Goal: Transaction & Acquisition: Purchase product/service

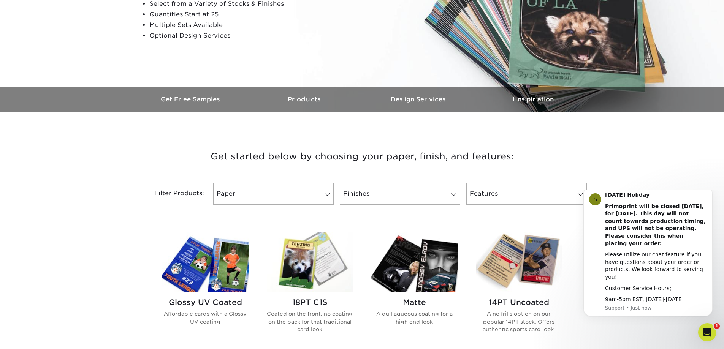
scroll to position [190, 0]
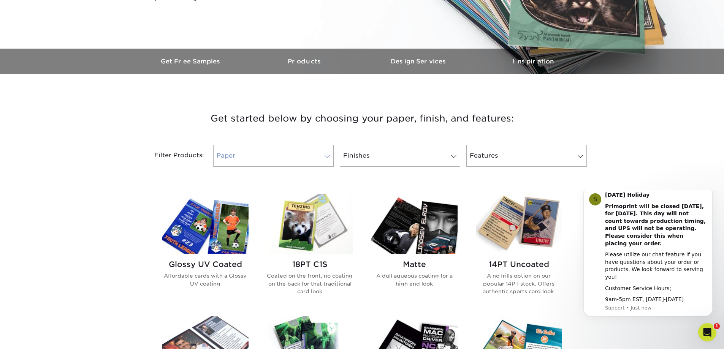
click at [239, 160] on link "Paper" at bounding box center [273, 156] width 120 height 22
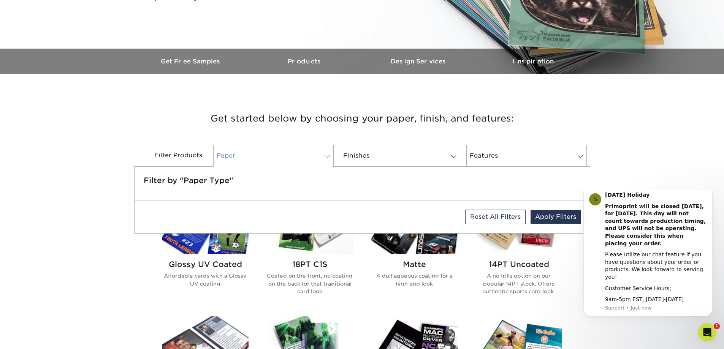
click at [239, 155] on link "Paper" at bounding box center [273, 156] width 120 height 22
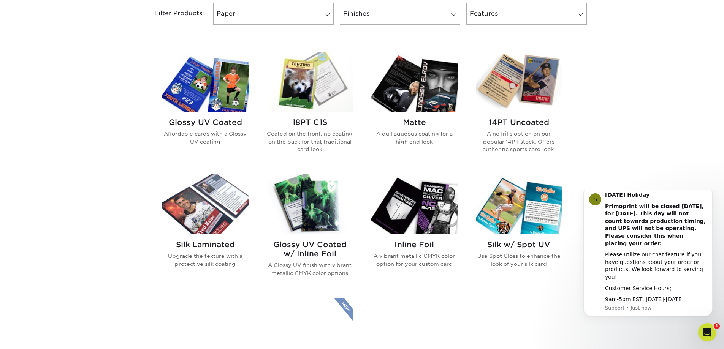
scroll to position [342, 0]
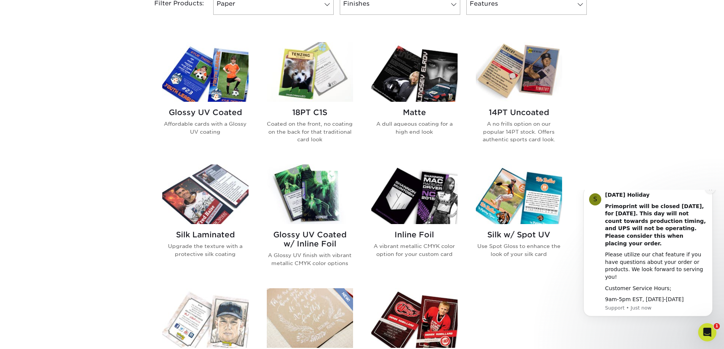
click at [709, 194] on button "Dismiss notification" at bounding box center [710, 189] width 10 height 10
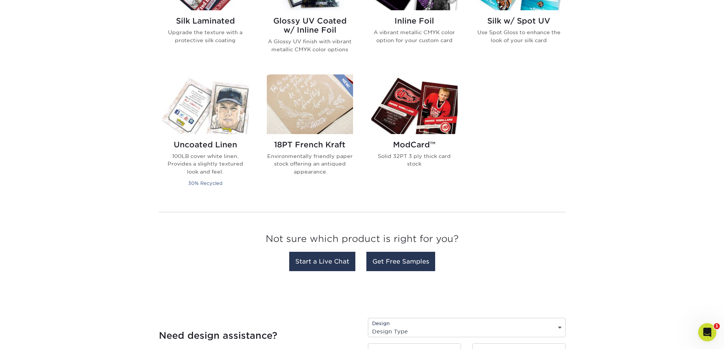
scroll to position [532, 0]
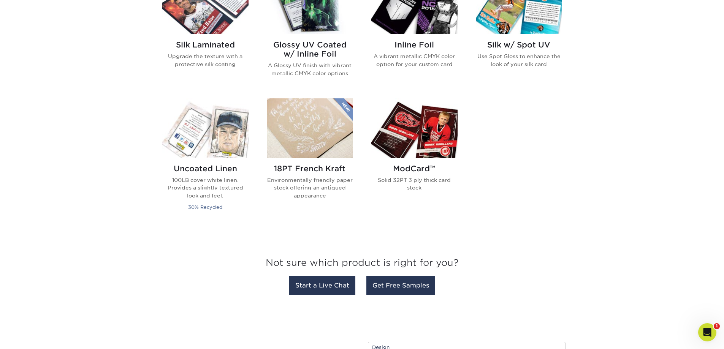
click at [426, 170] on h2 "ModCard™" at bounding box center [414, 168] width 86 height 9
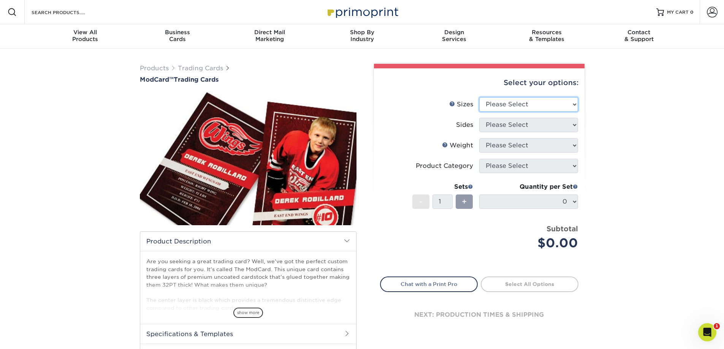
click at [547, 105] on select "Please Select 2.5" x 3.5"" at bounding box center [528, 104] width 99 height 14
select select "2.50x3.50"
click at [479, 97] on select "Please Select 2.5" x 3.5"" at bounding box center [528, 104] width 99 height 14
click at [534, 127] on select "Please Select Print Both Sides Print Front Only" at bounding box center [528, 125] width 99 height 14
select select "32d3c223-f82c-492b-b915-ba065a00862f"
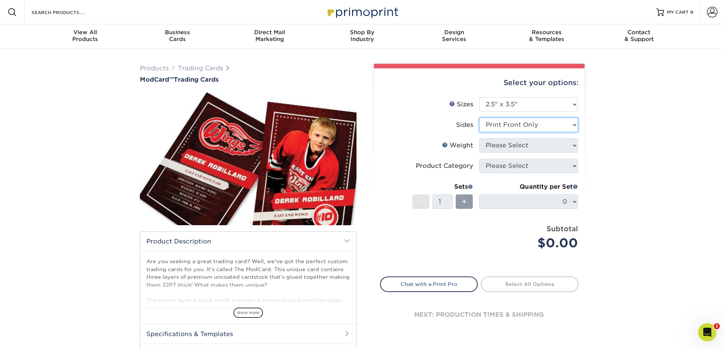
click at [479, 118] on select "Please Select Print Both Sides Print Front Only" at bounding box center [528, 125] width 99 height 14
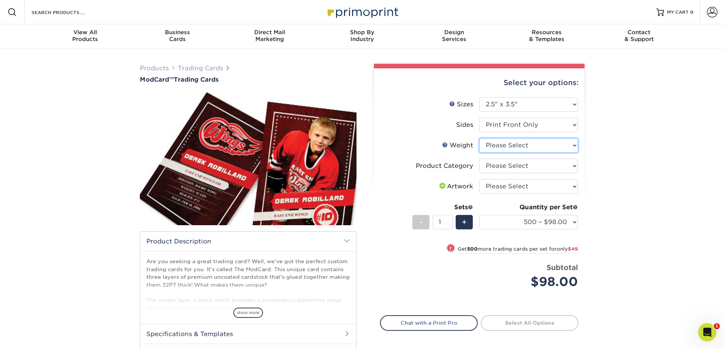
click at [520, 147] on select "Please Select 32PTUCBLK" at bounding box center [528, 145] width 99 height 14
select select "32PTUCBLK"
click at [479, 138] on select "Please Select 32PTUCBLK" at bounding box center [528, 145] width 99 height 14
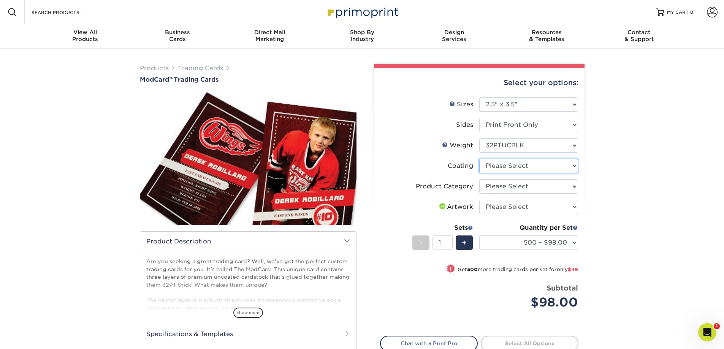
click at [538, 170] on select at bounding box center [528, 166] width 99 height 14
select select "3e7618de-abca-4bda-9f97-8b9129e913d8"
click at [479, 159] on select at bounding box center [528, 166] width 99 height 14
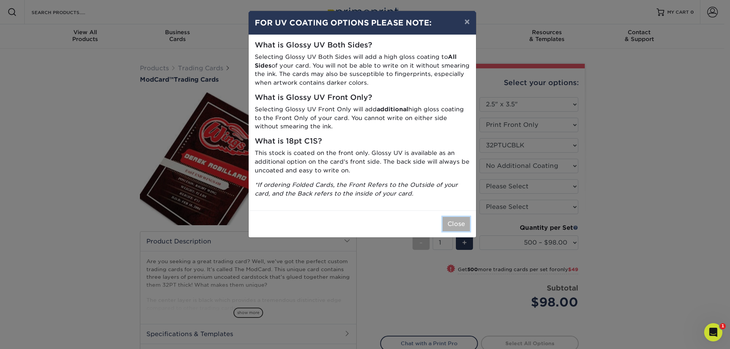
click at [453, 220] on button "Close" at bounding box center [455, 224] width 27 height 14
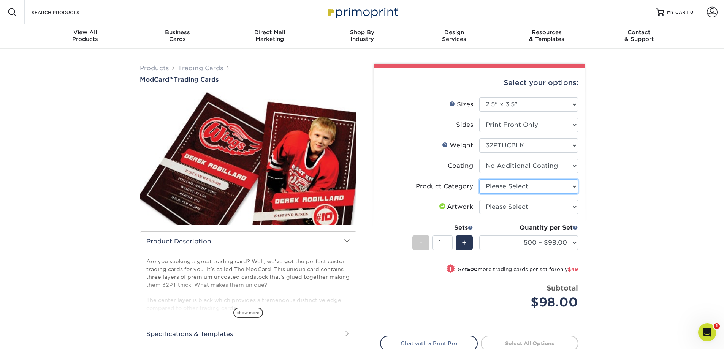
click at [503, 192] on select "Please Select Trading Cards" at bounding box center [528, 186] width 99 height 14
select select "c2f9bce9-36c2-409d-b101-c29d9d031e18"
click at [479, 179] on select "Please Select Trading Cards" at bounding box center [528, 186] width 99 height 14
click at [527, 209] on select "Please Select I will upload files I need a design - $100" at bounding box center [528, 207] width 99 height 14
select select "upload"
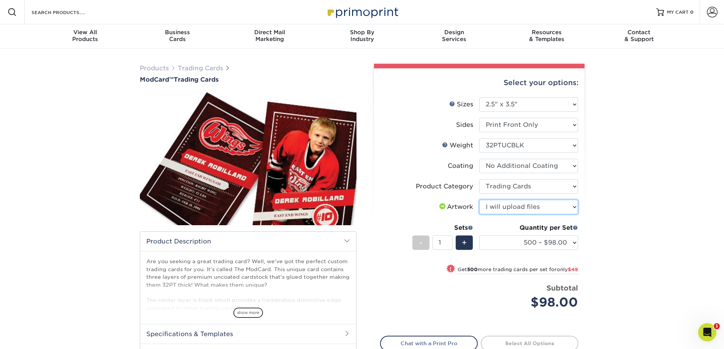
click at [479, 200] on select "Please Select I will upload files I need a design - $100" at bounding box center [528, 207] width 99 height 14
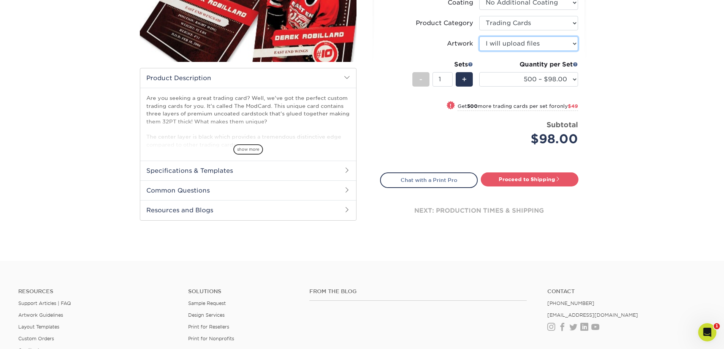
scroll to position [190, 0]
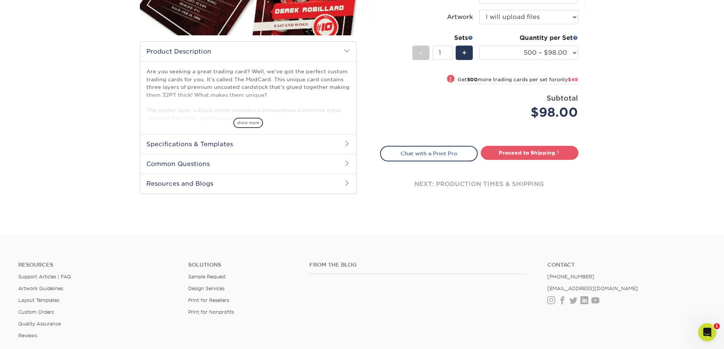
click at [435, 186] on div "next: production times & shipping" at bounding box center [479, 185] width 198 height 46
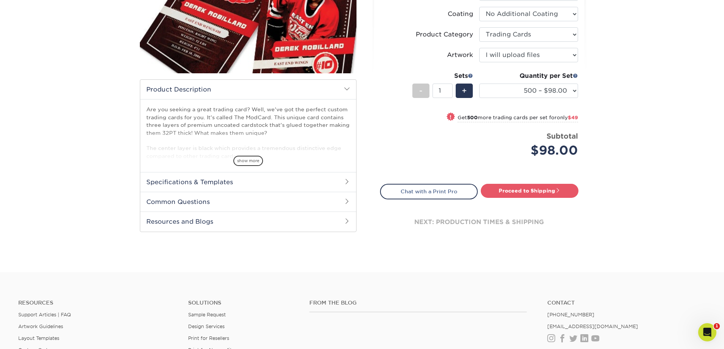
click at [257, 195] on h2 "Common Questions" at bounding box center [248, 202] width 216 height 20
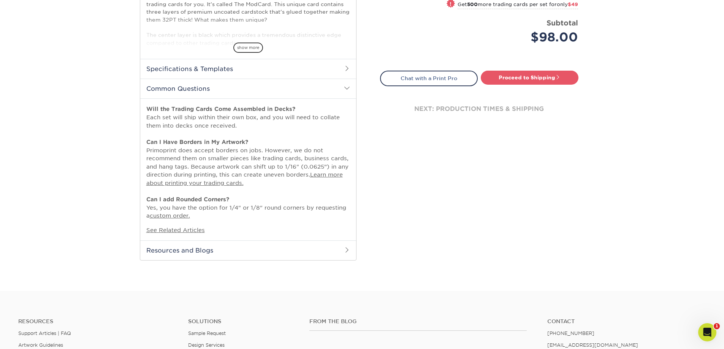
scroll to position [266, 0]
click at [181, 216] on link "custom order." at bounding box center [170, 215] width 40 height 6
